Goal: Information Seeking & Learning: Find specific fact

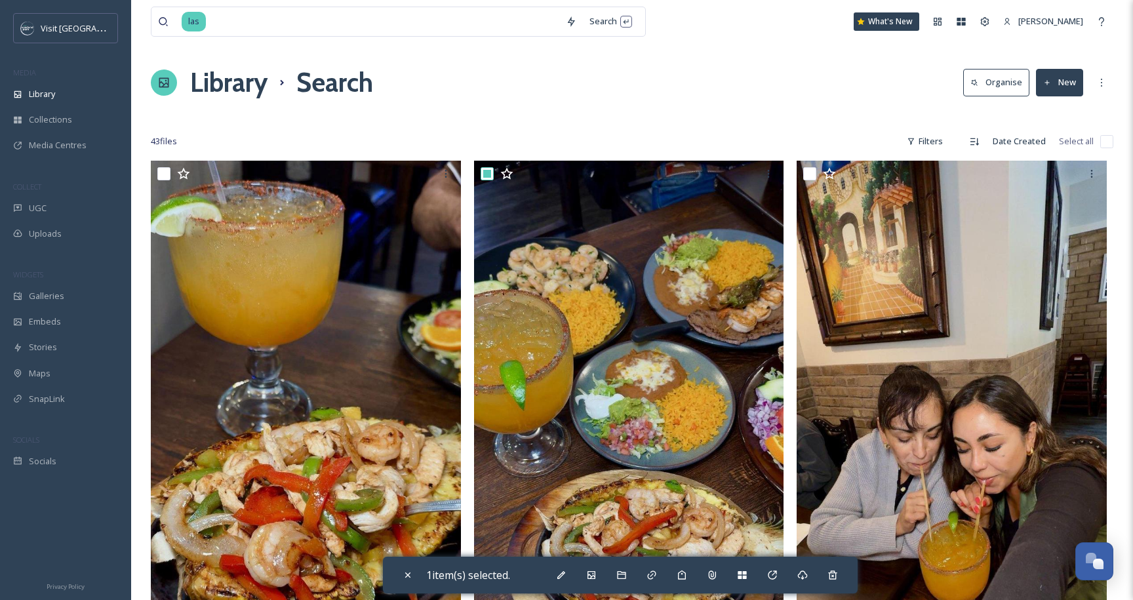
scroll to position [563, 0]
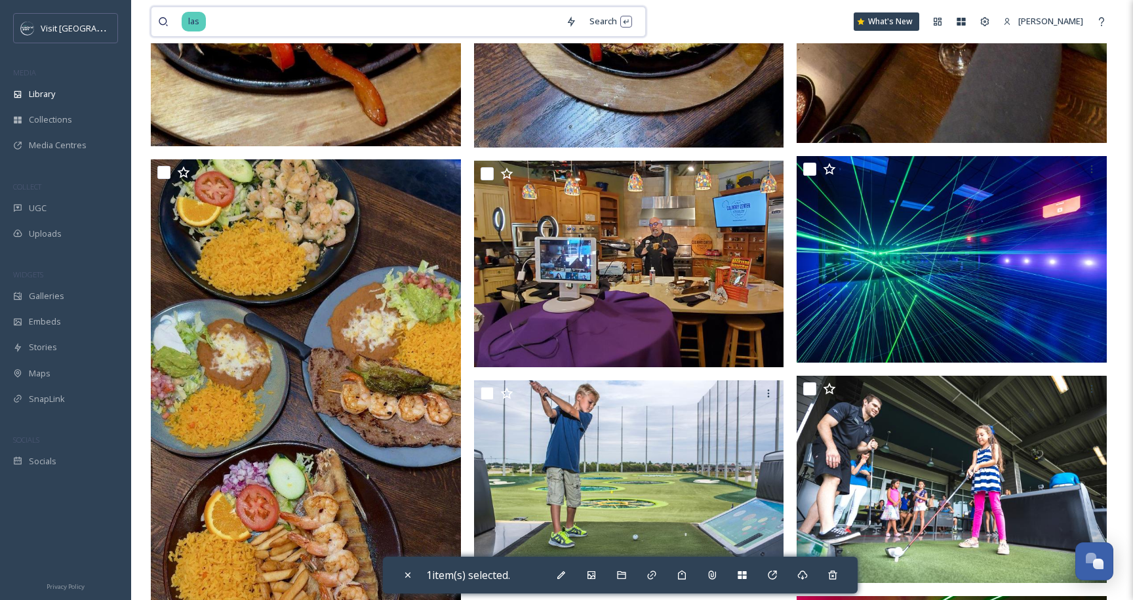
click at [434, 15] on input at bounding box center [383, 21] width 352 height 29
type input "l"
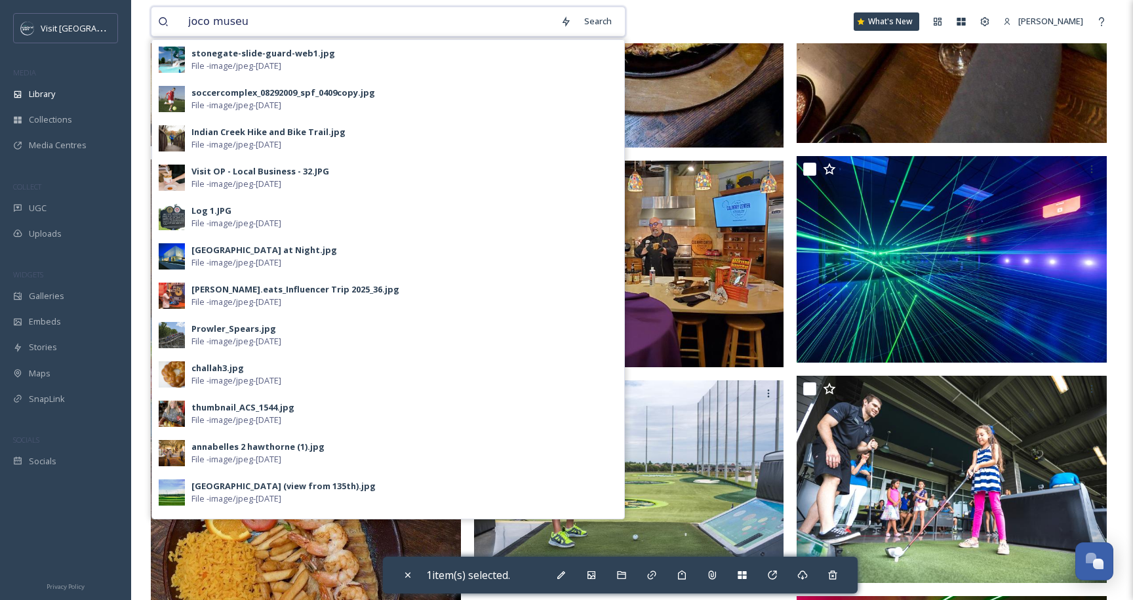
type input "[GEOGRAPHIC_DATA]"
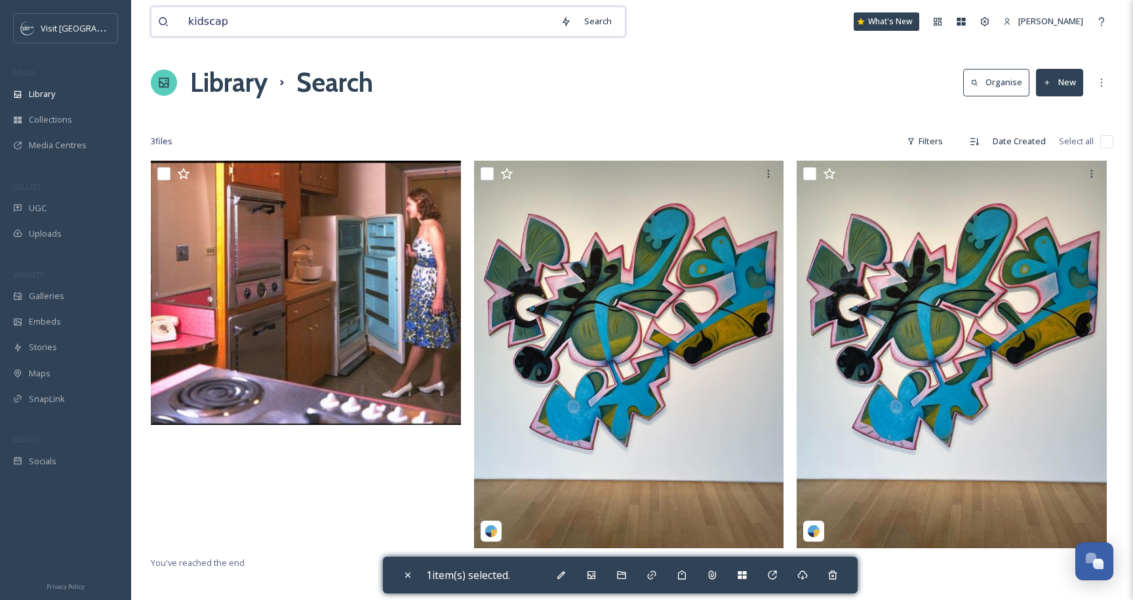
type input "kidscape"
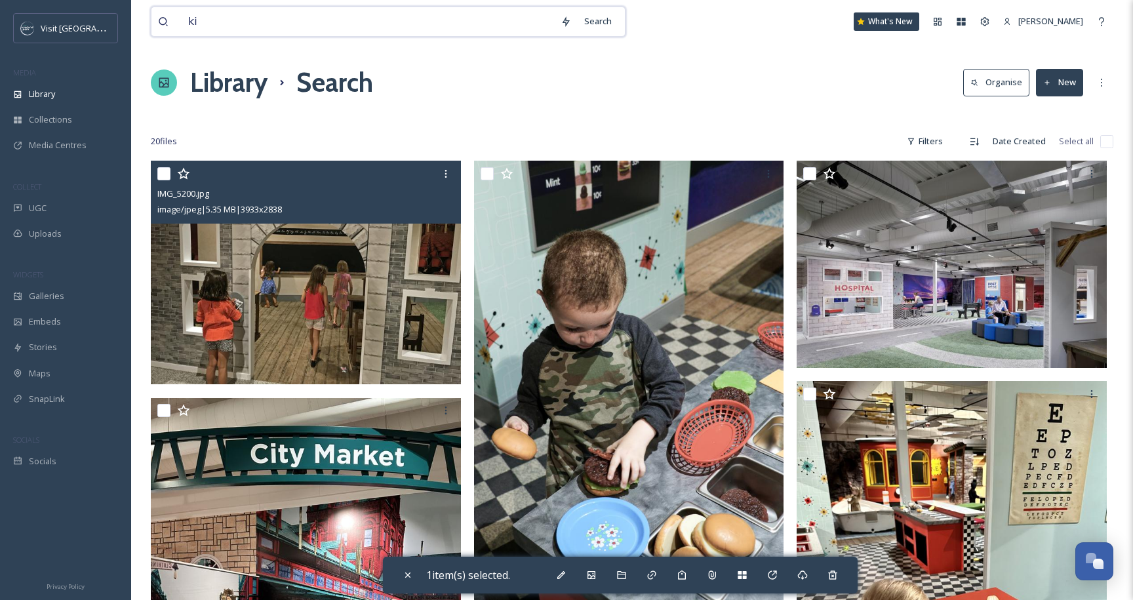
type input "k"
type input "car"
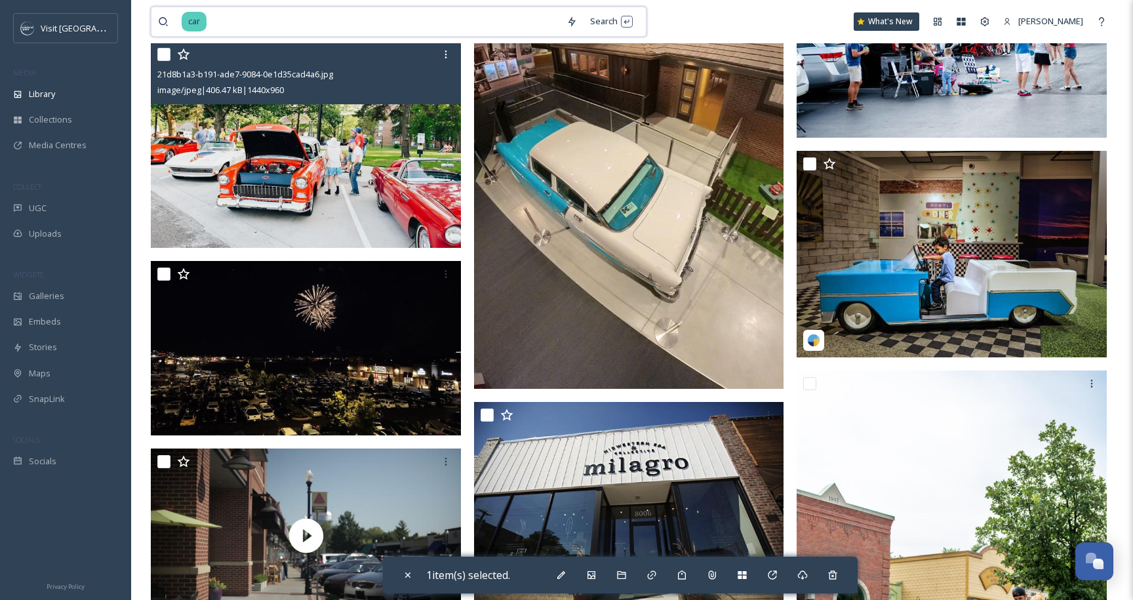
scroll to position [938, 0]
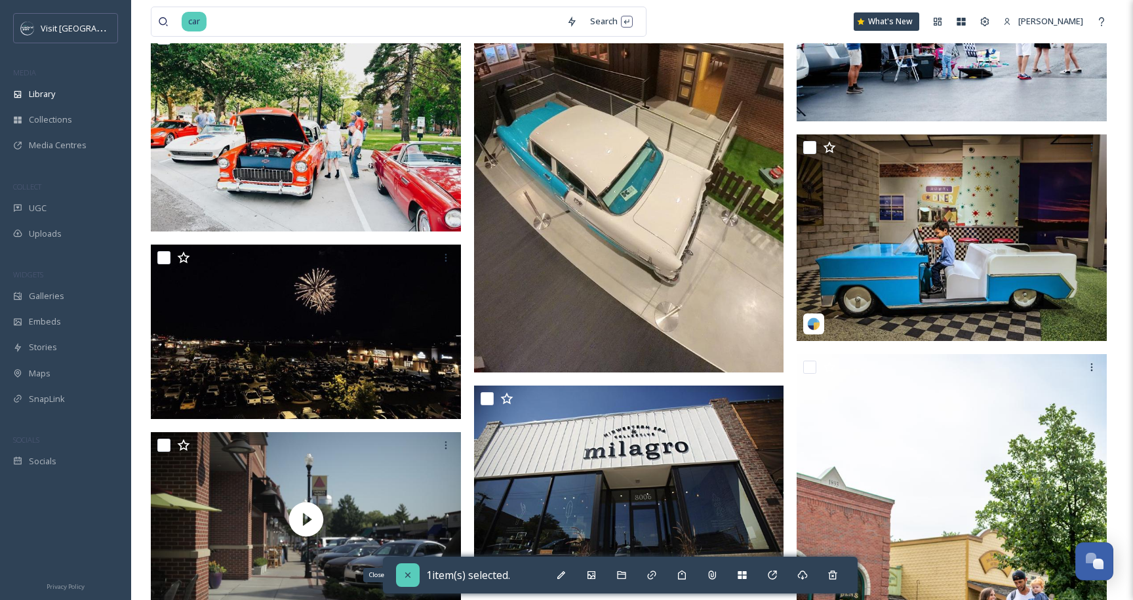
click at [403, 572] on icon at bounding box center [408, 575] width 10 height 10
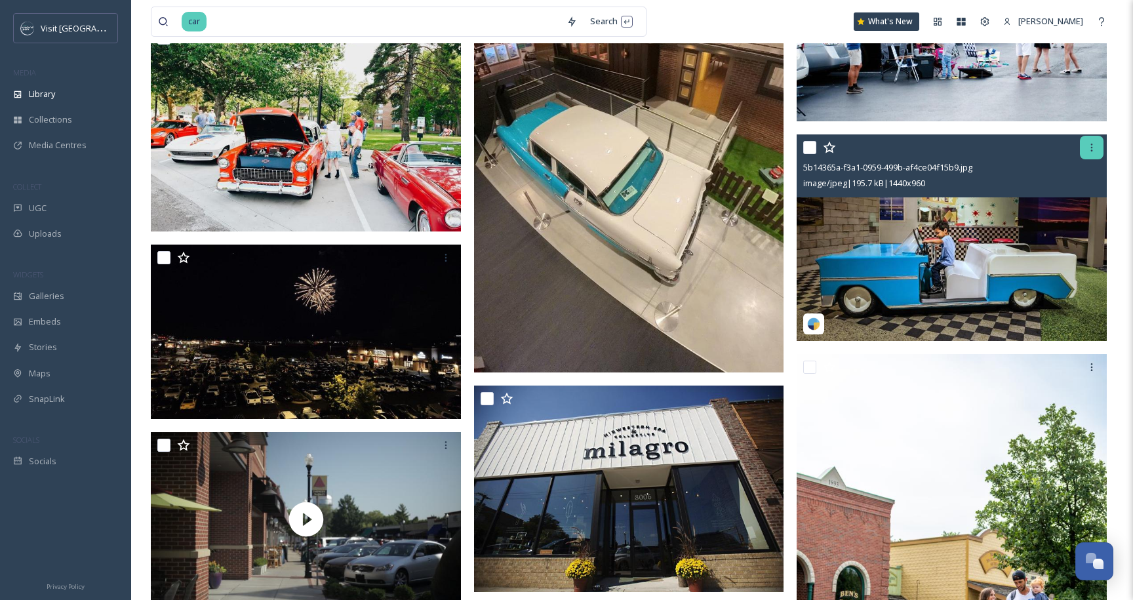
click at [1091, 149] on icon at bounding box center [1091, 147] width 10 height 10
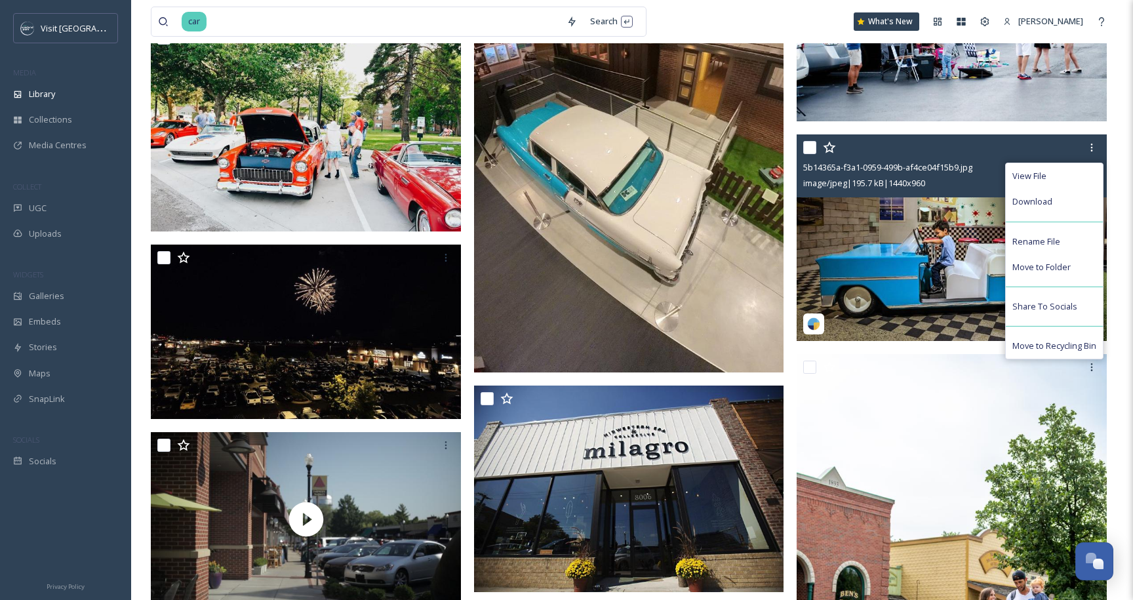
click at [808, 146] on input "checkbox" at bounding box center [809, 147] width 13 height 13
checkbox input "true"
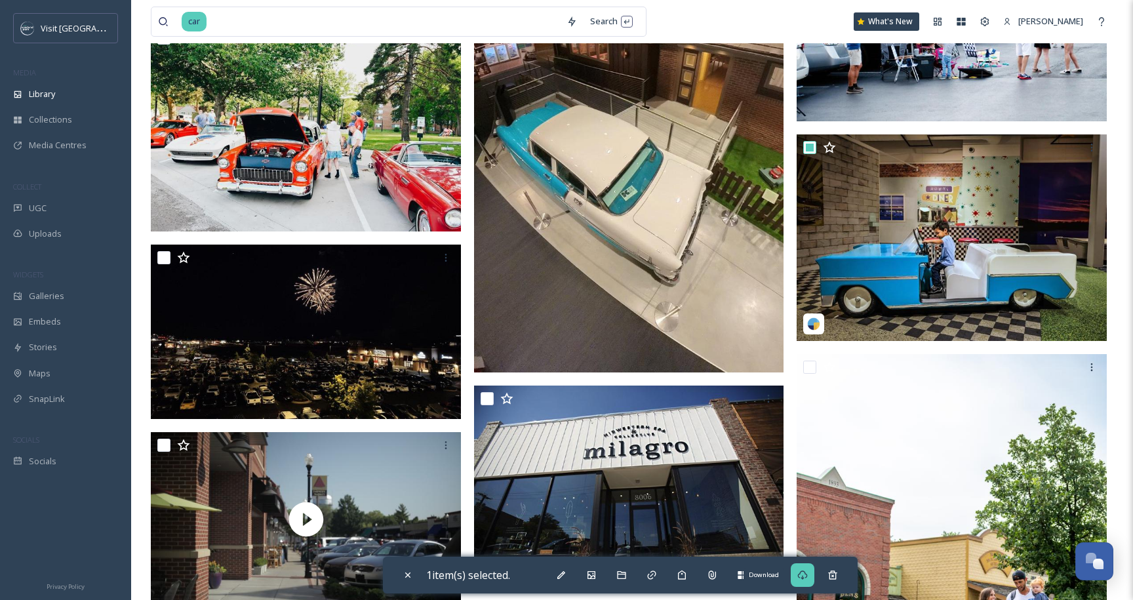
click at [808, 578] on icon at bounding box center [802, 575] width 10 height 10
